Goal: Entertainment & Leisure: Consume media (video, audio)

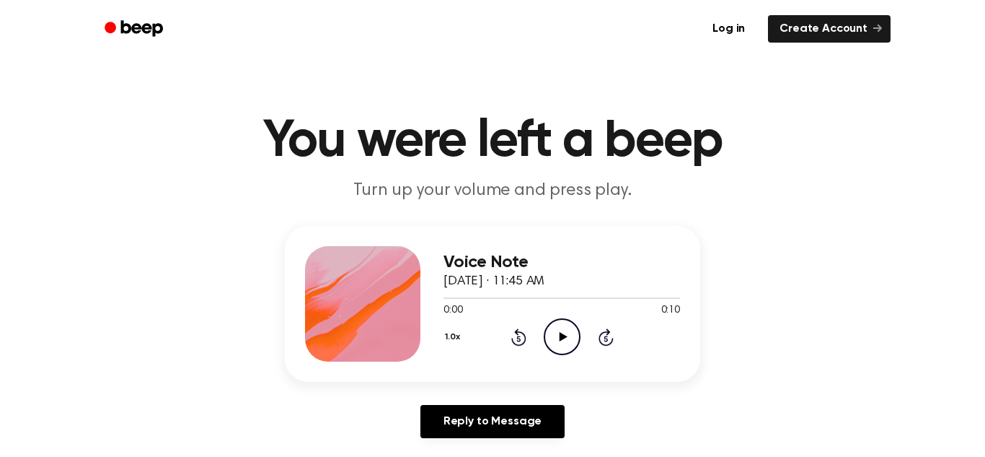
click at [555, 331] on icon "Play Audio" at bounding box center [562, 336] width 37 height 37
click at [553, 333] on icon "Play Audio" at bounding box center [562, 336] width 37 height 37
click at [568, 332] on icon "Play Audio" at bounding box center [562, 336] width 37 height 37
click at [563, 334] on icon "Pause Audio" at bounding box center [562, 336] width 37 height 37
click at [524, 328] on icon "Rewind 5 seconds" at bounding box center [519, 337] width 16 height 19
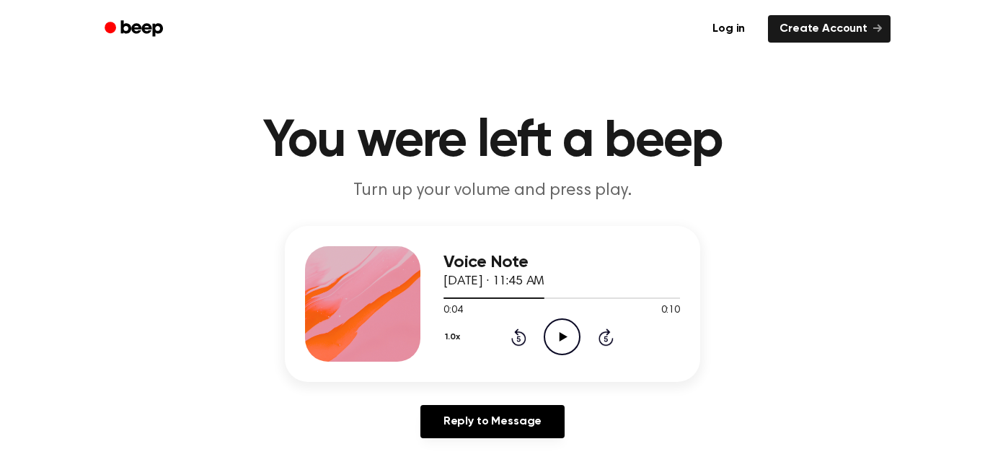
click at [524, 328] on icon "Rewind 5 seconds" at bounding box center [519, 337] width 16 height 19
click at [571, 340] on icon "Play Audio" at bounding box center [562, 336] width 37 height 37
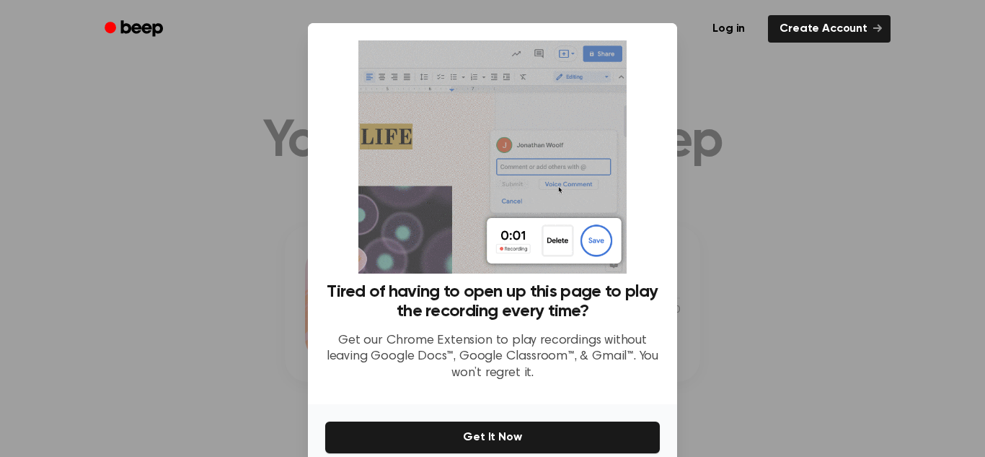
click at [871, 160] on div at bounding box center [492, 228] width 985 height 457
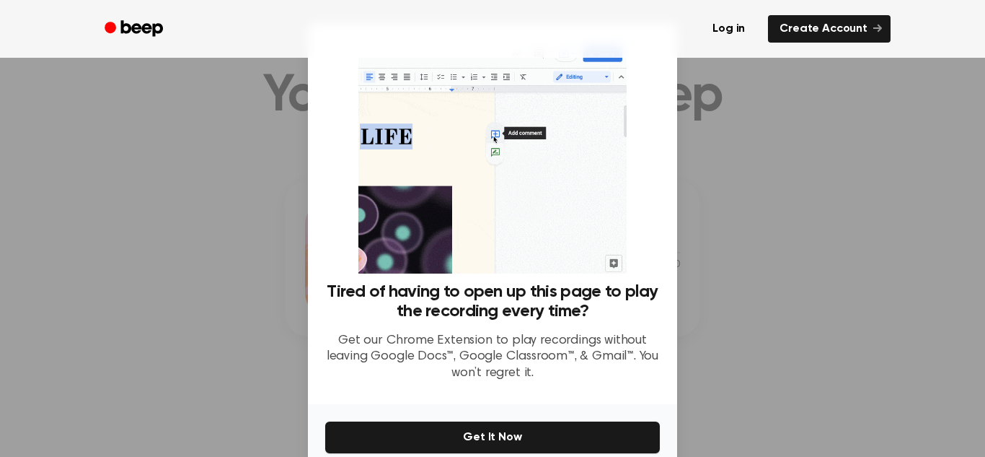
scroll to position [69, 0]
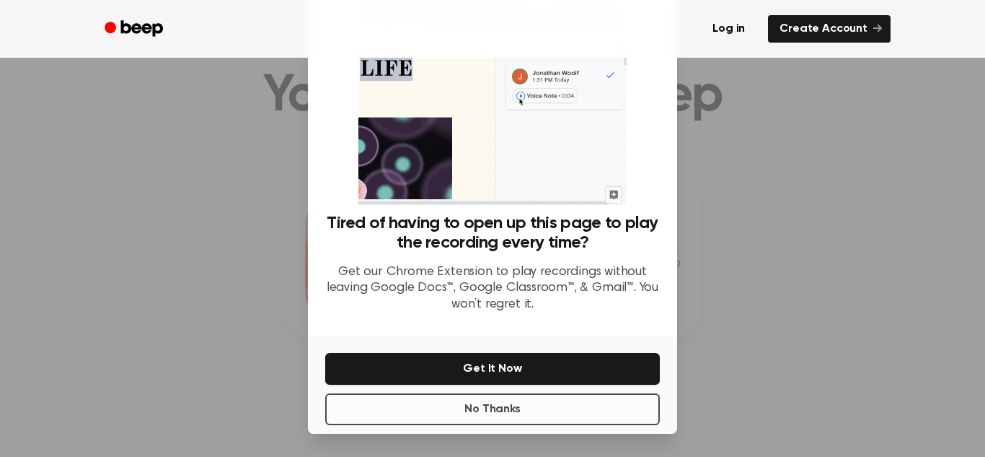
click at [504, 412] on button "No Thanks" at bounding box center [492, 409] width 335 height 32
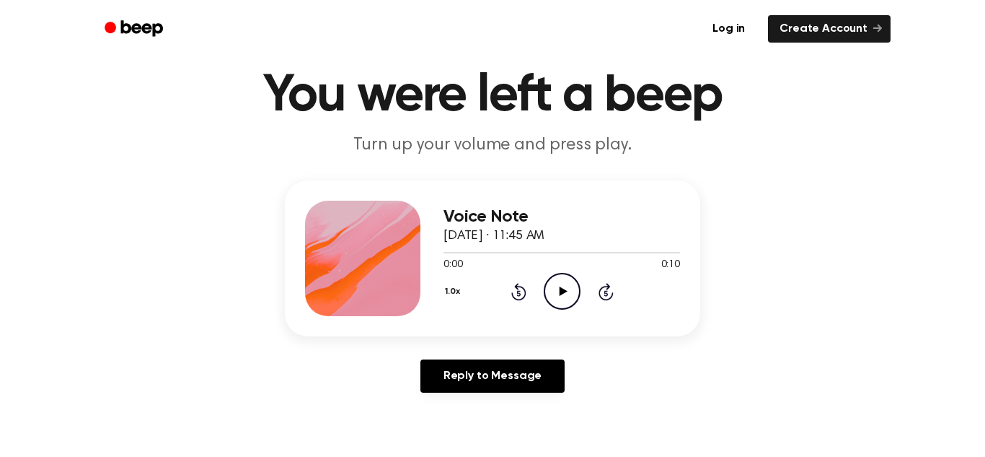
click at [548, 297] on icon "Play Audio" at bounding box center [562, 291] width 37 height 37
click at [561, 302] on icon "Pause Audio" at bounding box center [562, 291] width 37 height 37
click at [571, 283] on icon "Play Audio" at bounding box center [562, 291] width 37 height 37
click at [569, 282] on icon "Pause Audio" at bounding box center [562, 291] width 37 height 37
click at [622, 250] on div at bounding box center [562, 252] width 237 height 12
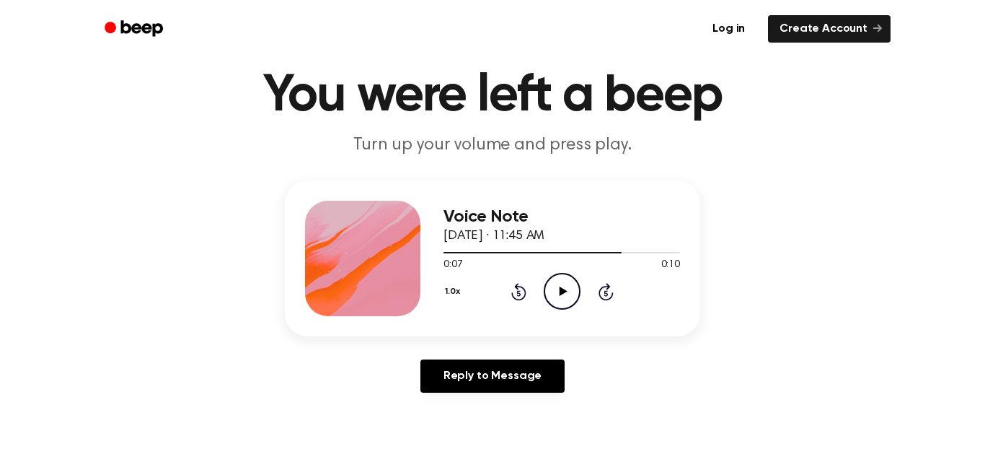
click at [574, 271] on div "0:07 0:10" at bounding box center [562, 265] width 237 height 15
click at [568, 282] on icon "Play Audio" at bounding box center [562, 291] width 37 height 37
click at [575, 251] on div at bounding box center [562, 252] width 237 height 12
click at [600, 250] on div at bounding box center [562, 252] width 237 height 12
click at [574, 285] on icon "Play Audio" at bounding box center [562, 291] width 37 height 37
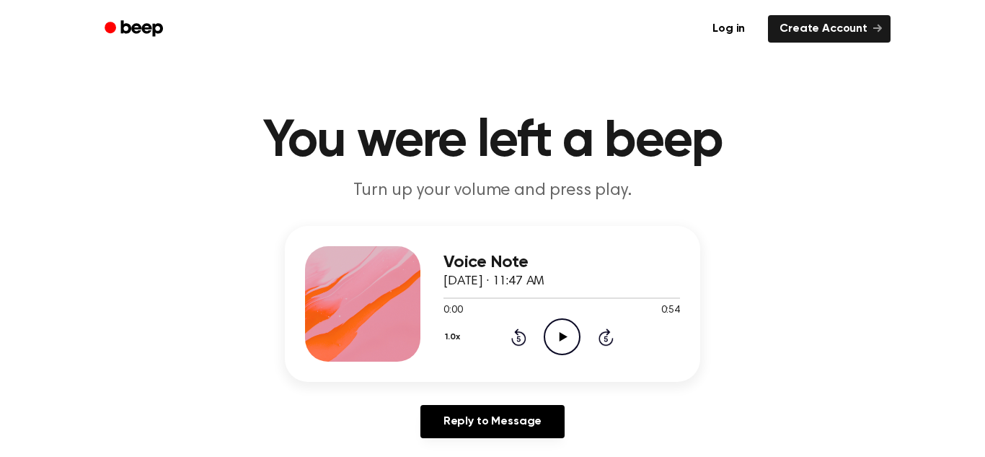
click at [558, 331] on icon "Play Audio" at bounding box center [562, 336] width 37 height 37
click at [558, 341] on icon "Pause Audio" at bounding box center [562, 336] width 37 height 37
click at [571, 289] on div "Voice Note September 26, 2023 · 11:47 AM" at bounding box center [562, 272] width 237 height 39
click at [567, 294] on div at bounding box center [562, 297] width 237 height 12
click at [558, 336] on icon "Play Audio" at bounding box center [562, 336] width 37 height 37
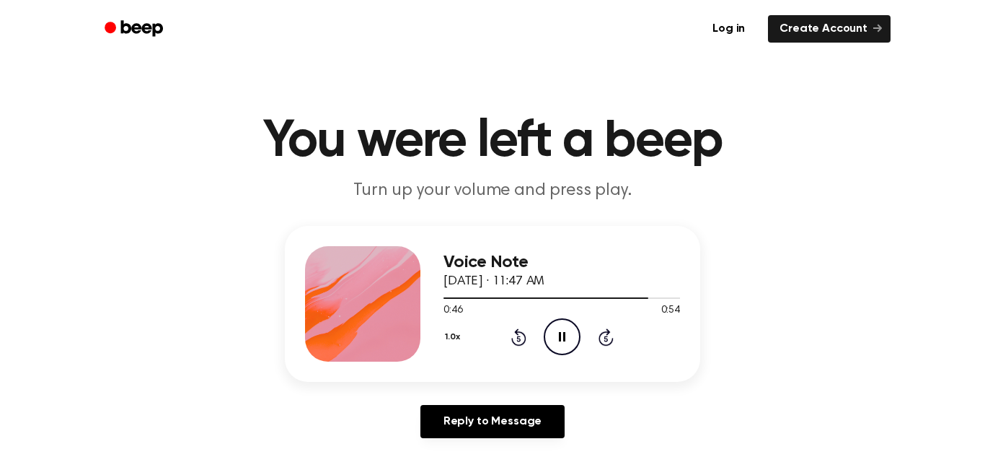
click at [553, 347] on icon "Pause Audio" at bounding box center [562, 336] width 37 height 37
click at [594, 297] on div at bounding box center [562, 297] width 237 height 12
click at [564, 327] on icon "Play Audio" at bounding box center [562, 336] width 37 height 37
click at [558, 341] on icon "Pause Audio" at bounding box center [562, 336] width 37 height 37
click at [559, 322] on icon "Play Audio" at bounding box center [562, 336] width 37 height 37
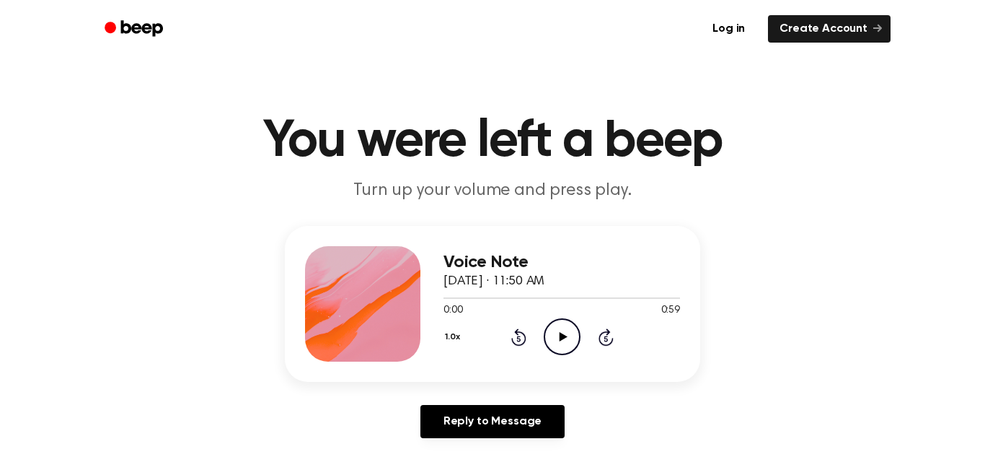
click at [562, 320] on icon "Play Audio" at bounding box center [562, 336] width 37 height 37
click at [540, 333] on div "1.0x Rewind 5 seconds Pause Audio Skip 5 seconds" at bounding box center [562, 336] width 237 height 37
click at [549, 336] on icon "Pause Audio" at bounding box center [562, 336] width 37 height 37
click at [561, 330] on icon "Play Audio" at bounding box center [562, 336] width 37 height 37
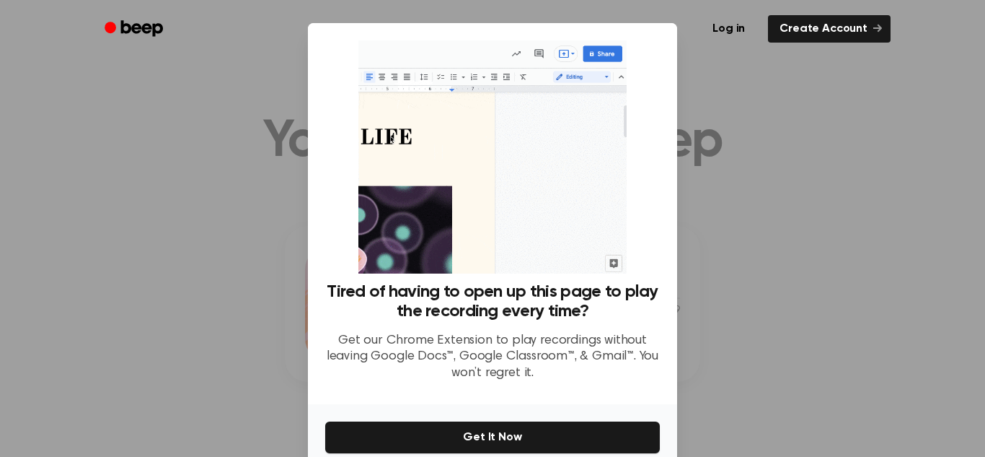
scroll to position [69, 0]
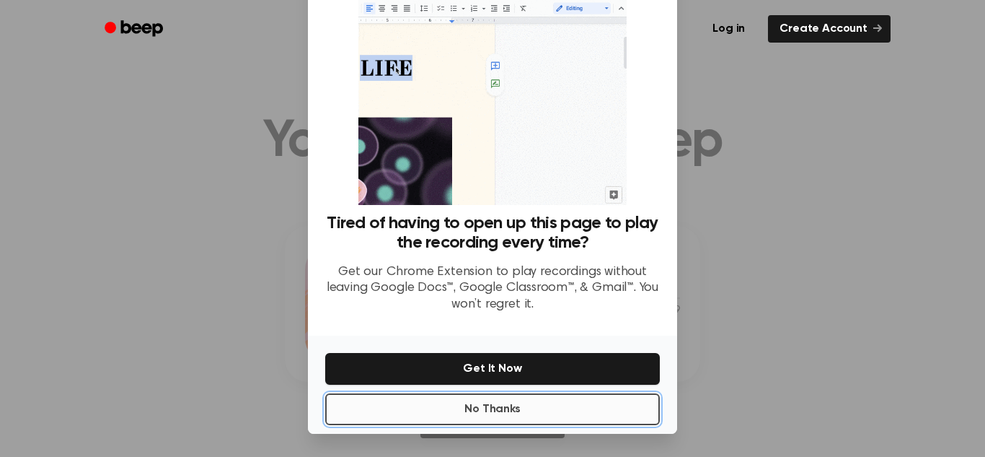
click at [609, 420] on button "No Thanks" at bounding box center [492, 409] width 335 height 32
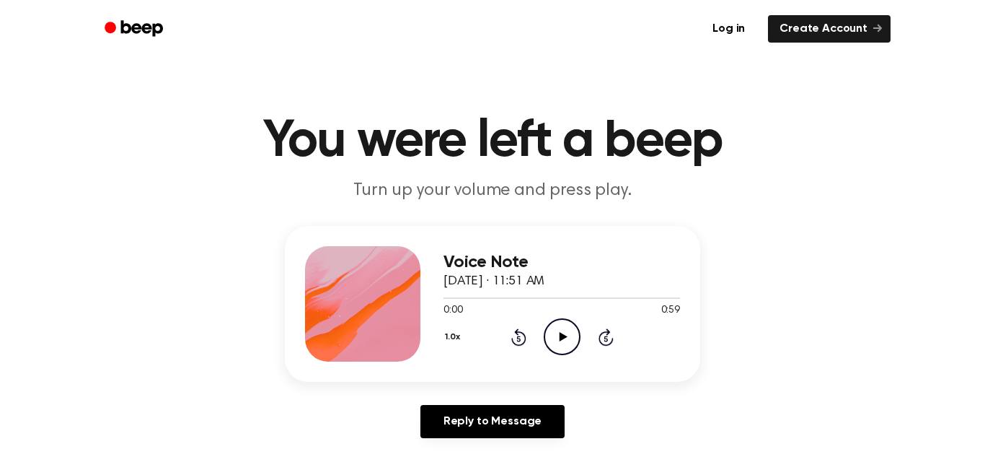
click at [553, 339] on icon "Play Audio" at bounding box center [562, 336] width 37 height 37
click at [563, 342] on icon "Pause Audio" at bounding box center [562, 336] width 37 height 37
drag, startPoint x: 489, startPoint y: 295, endPoint x: 467, endPoint y: 303, distance: 23.7
click at [467, 303] on div at bounding box center [562, 297] width 237 height 12
click at [540, 331] on div "1.0x Rewind 5 seconds Play Audio Skip 5 seconds" at bounding box center [562, 336] width 237 height 37
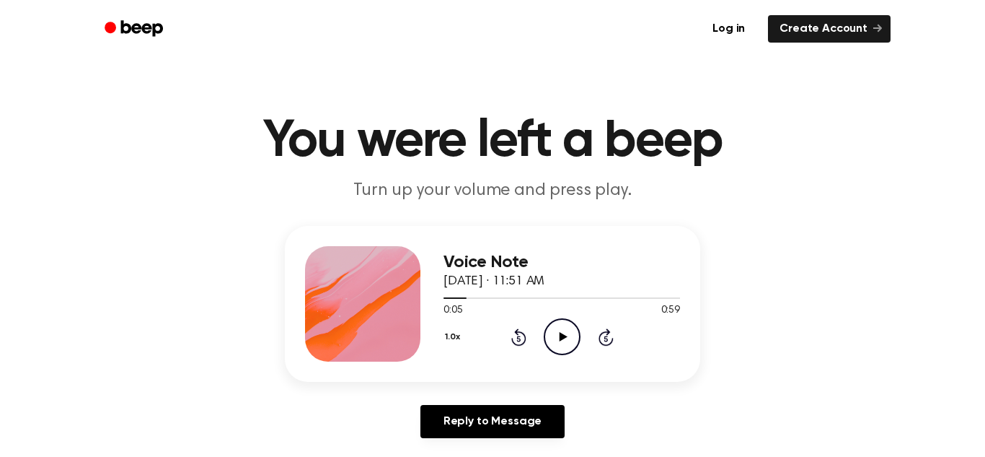
click at [547, 338] on icon "Play Audio" at bounding box center [562, 336] width 37 height 37
click at [478, 295] on div at bounding box center [562, 297] width 237 height 12
click at [559, 334] on icon at bounding box center [562, 336] width 6 height 9
click at [558, 334] on icon "Play Audio" at bounding box center [562, 336] width 37 height 37
click at [559, 334] on icon at bounding box center [562, 336] width 6 height 9
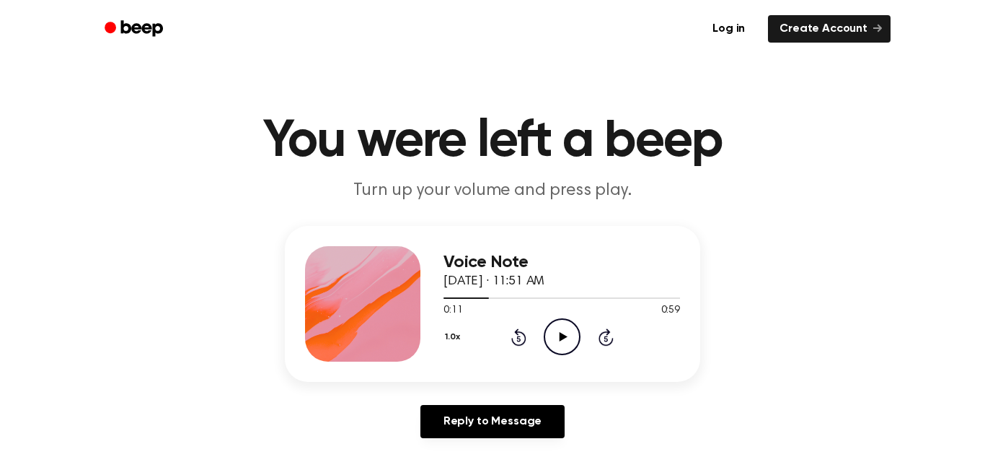
click at [558, 322] on icon "Play Audio" at bounding box center [562, 336] width 37 height 37
click at [563, 344] on icon "Pause Audio" at bounding box center [562, 336] width 37 height 37
click at [542, 333] on div "1.0x Rewind 5 seconds Play Audio Skip 5 seconds" at bounding box center [562, 336] width 237 height 37
click at [548, 334] on icon "Play Audio" at bounding box center [562, 336] width 37 height 37
click at [560, 335] on icon at bounding box center [562, 336] width 6 height 9
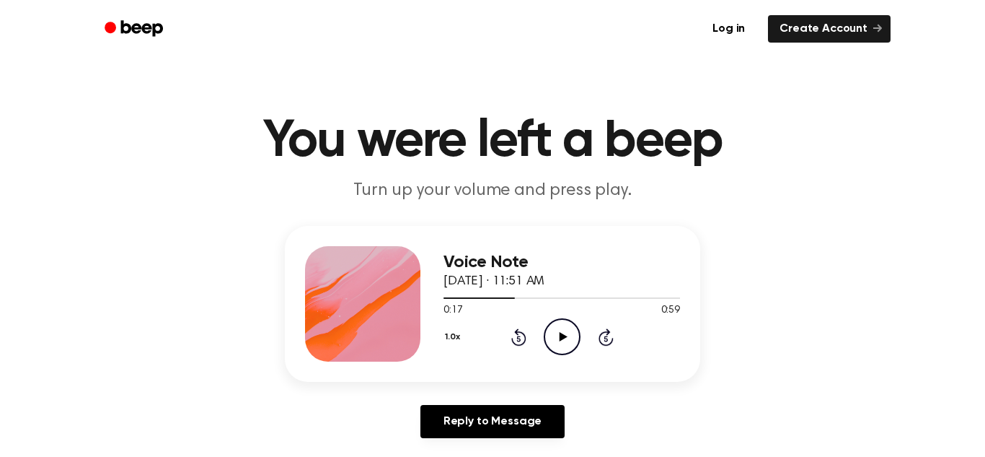
click at [560, 335] on icon at bounding box center [563, 336] width 8 height 9
click at [559, 334] on icon at bounding box center [562, 336] width 6 height 9
click at [478, 293] on div at bounding box center [562, 297] width 237 height 12
click at [567, 342] on icon "Play Audio" at bounding box center [562, 336] width 37 height 37
click at [544, 322] on icon "Pause Audio" at bounding box center [562, 336] width 37 height 37
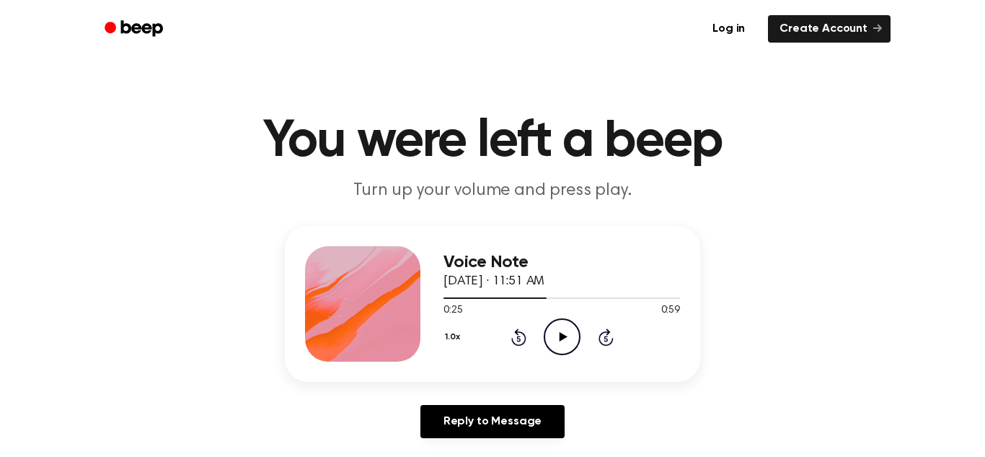
click at [566, 340] on icon "Play Audio" at bounding box center [562, 336] width 37 height 37
click at [561, 333] on icon "Pause Audio" at bounding box center [562, 336] width 37 height 37
click at [606, 295] on div at bounding box center [562, 297] width 237 height 12
click at [577, 330] on circle at bounding box center [562, 336] width 35 height 35
click at [561, 320] on icon "Pause Audio" at bounding box center [562, 336] width 37 height 37
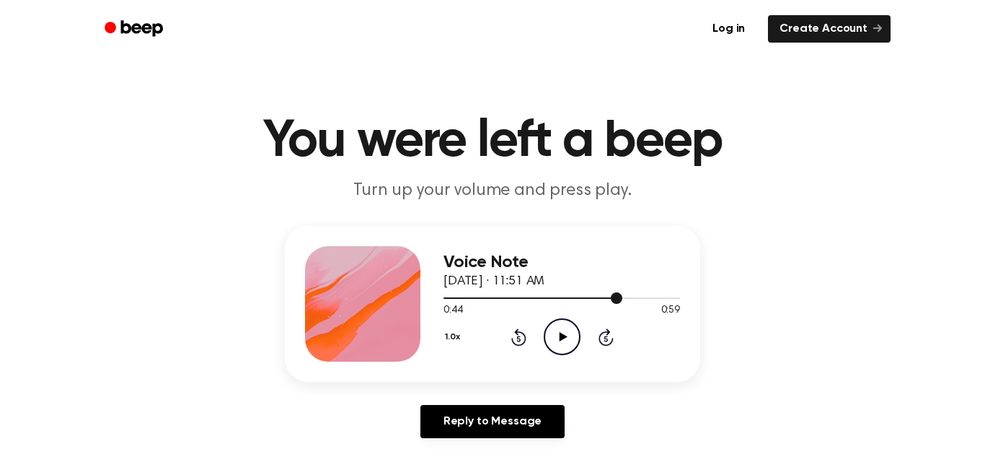
click at [615, 299] on span at bounding box center [617, 298] width 12 height 12
click at [566, 332] on icon "Play Audio" at bounding box center [562, 336] width 37 height 37
click at [566, 332] on icon "Pause Audio" at bounding box center [562, 336] width 37 height 37
click at [576, 337] on icon "Play Audio" at bounding box center [562, 336] width 37 height 37
click at [607, 297] on div at bounding box center [539, 297] width 190 height 1
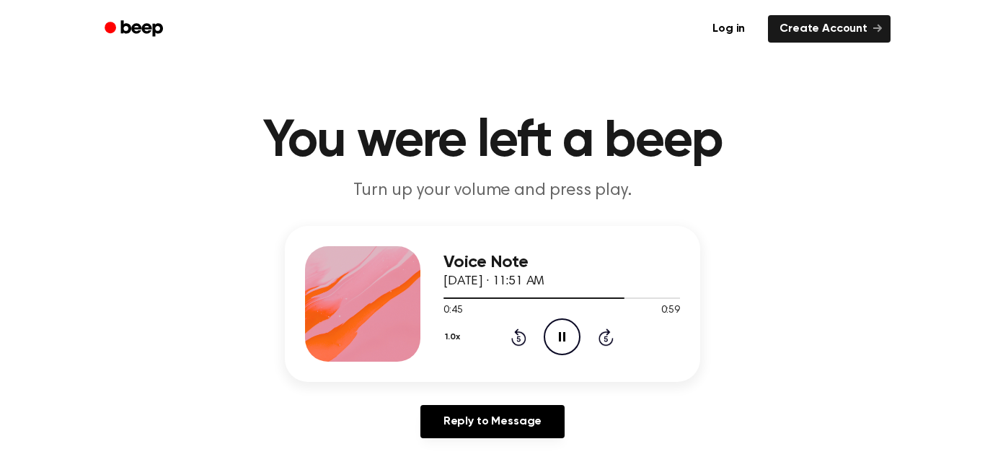
click at [563, 338] on icon at bounding box center [562, 336] width 6 height 9
click at [595, 296] on div at bounding box center [562, 297] width 237 height 12
click at [574, 336] on icon "Play Audio" at bounding box center [562, 336] width 37 height 37
click at [561, 335] on icon at bounding box center [562, 336] width 6 height 9
click at [615, 296] on div at bounding box center [562, 297] width 237 height 12
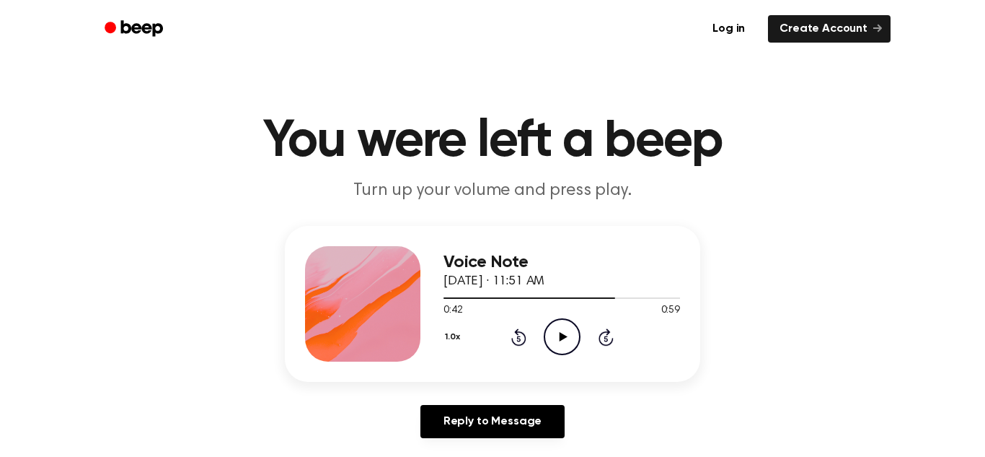
click at [556, 340] on icon "Play Audio" at bounding box center [562, 336] width 37 height 37
click at [562, 330] on icon "Pause Audio" at bounding box center [562, 336] width 37 height 37
click at [565, 319] on circle at bounding box center [562, 336] width 35 height 35
click at [621, 290] on div "Voice Note September 26, 2023 · 11:51 AM" at bounding box center [562, 272] width 237 height 39
click at [606, 294] on div at bounding box center [562, 297] width 237 height 12
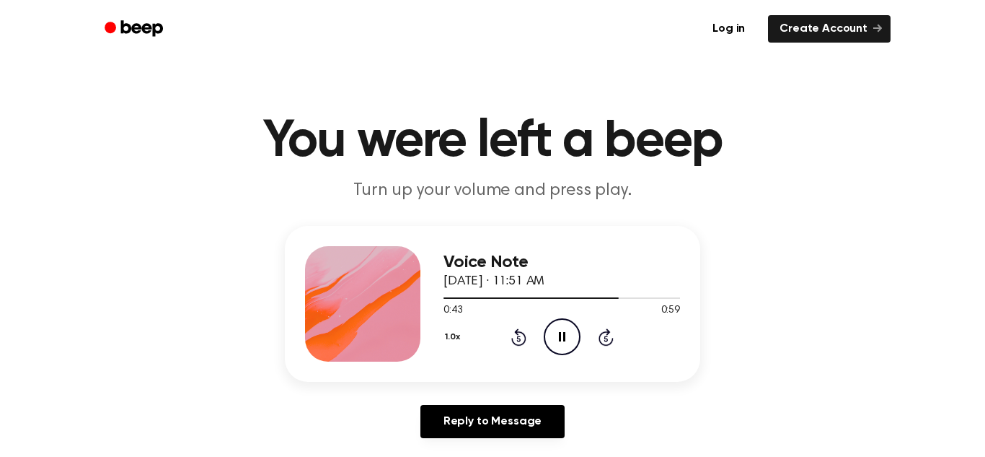
click at [559, 322] on icon "Pause Audio" at bounding box center [562, 336] width 37 height 37
click at [566, 350] on icon "Play Audio" at bounding box center [562, 336] width 37 height 37
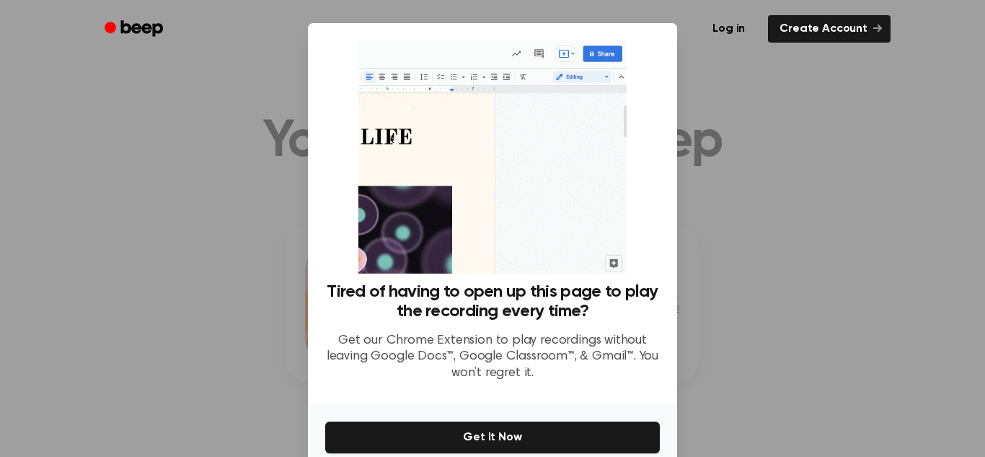
scroll to position [69, 0]
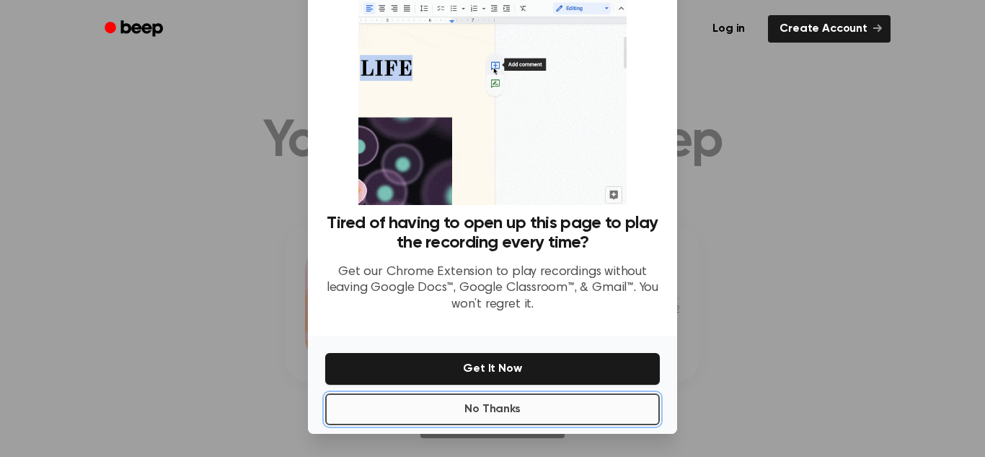
click at [576, 410] on button "No Thanks" at bounding box center [492, 409] width 335 height 32
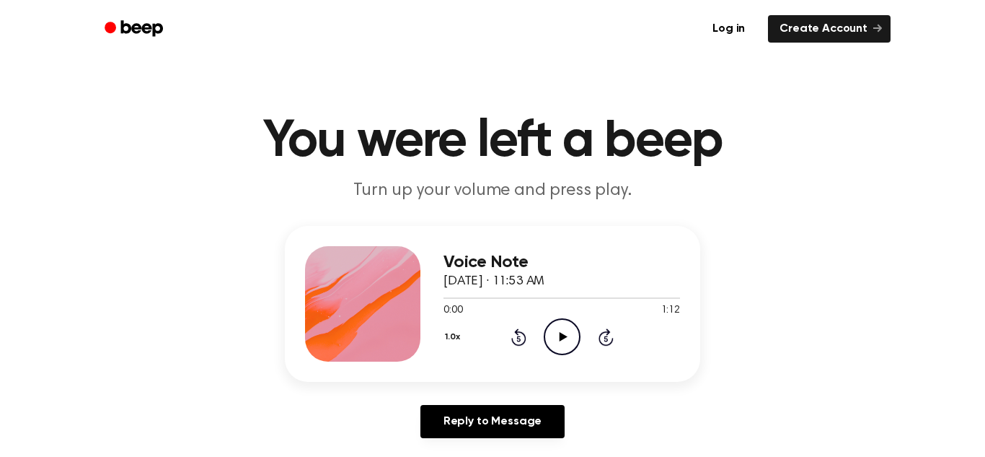
click at [563, 320] on circle at bounding box center [562, 336] width 35 height 35
click at [465, 299] on div at bounding box center [562, 297] width 237 height 12
click at [527, 335] on div "1.0x Rewind 5 seconds Pause Audio Skip 5 seconds" at bounding box center [562, 336] width 237 height 37
click at [519, 338] on icon at bounding box center [519, 338] width 4 height 6
click at [521, 333] on icon at bounding box center [519, 336] width 15 height 17
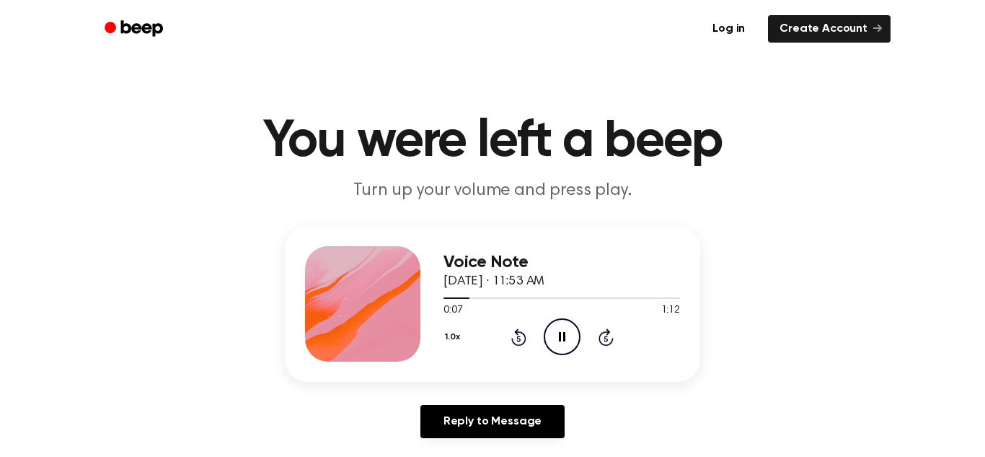
click at [524, 341] on icon at bounding box center [519, 336] width 15 height 17
click at [519, 338] on icon at bounding box center [519, 338] width 4 height 6
click at [467, 297] on div at bounding box center [483, 297] width 79 height 1
click at [561, 332] on icon "Pause Audio" at bounding box center [562, 336] width 37 height 37
click at [559, 338] on icon at bounding box center [563, 336] width 8 height 9
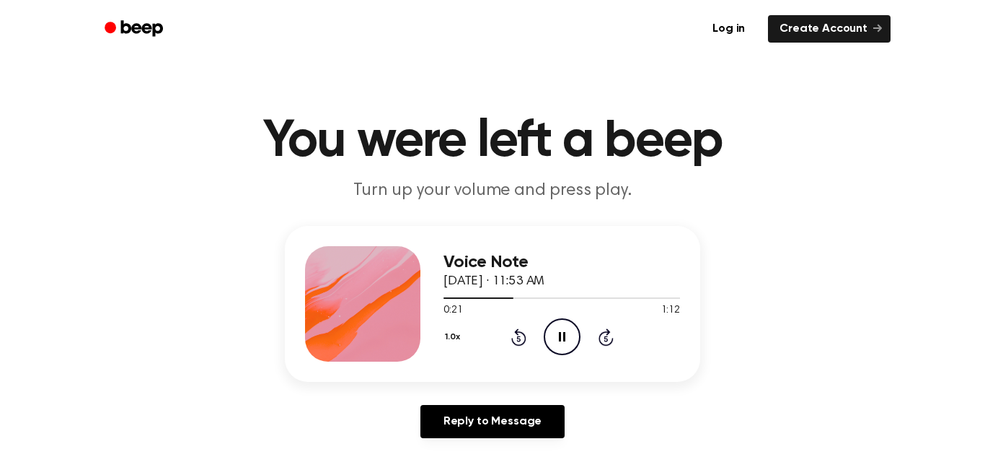
click at [559, 338] on icon at bounding box center [562, 336] width 6 height 9
click at [576, 331] on icon "Play Audio" at bounding box center [562, 336] width 37 height 37
